Goal: Task Accomplishment & Management: Complete application form

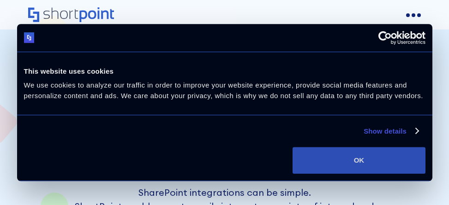
click at [358, 160] on button "OK" at bounding box center [358, 160] width 132 height 27
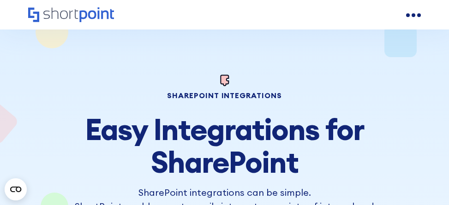
scroll to position [1240, 0]
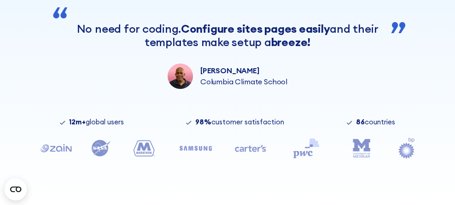
scroll to position [347, 0]
